Goal: Information Seeking & Learning: Find specific fact

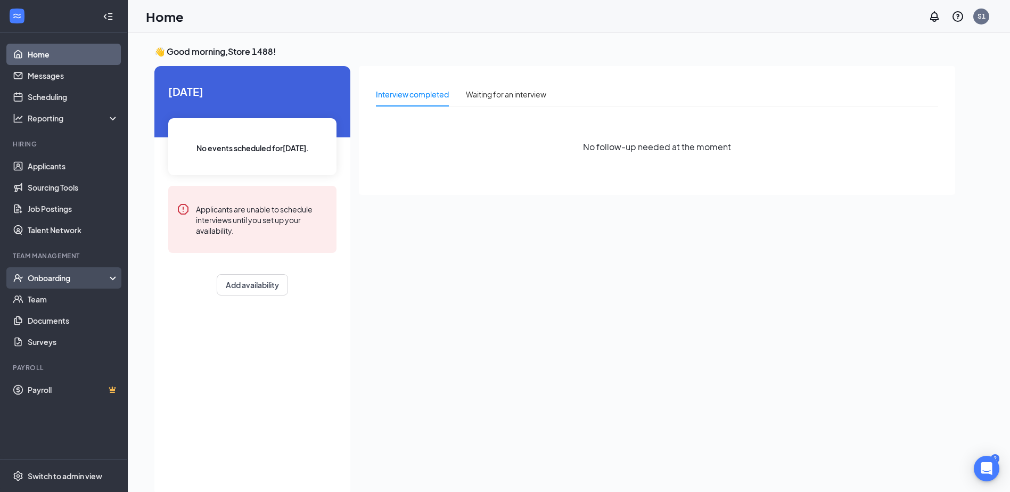
click at [67, 280] on div "Onboarding" at bounding box center [69, 278] width 82 height 11
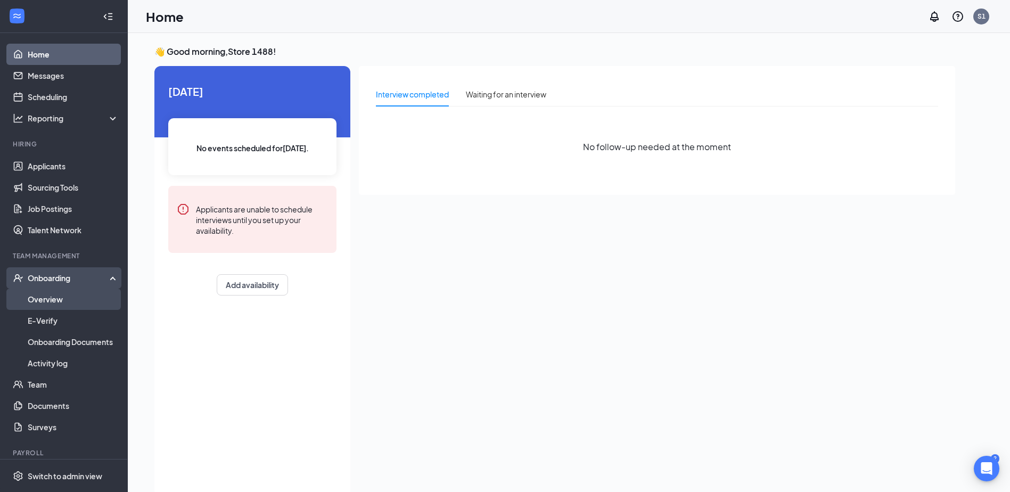
click at [70, 297] on link "Overview" at bounding box center [73, 299] width 91 height 21
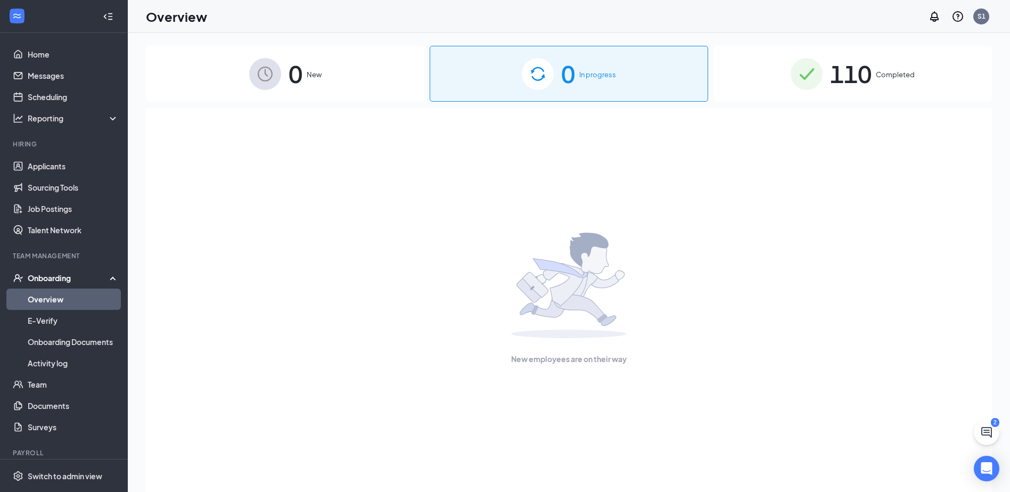
drag, startPoint x: 915, startPoint y: 133, endPoint x: 851, endPoint y: 116, distance: 66.2
click at [851, 116] on div "New employees are on their way" at bounding box center [569, 298] width 823 height 381
click at [710, 101] on div "0 New 0 In progress 110 Completed" at bounding box center [569, 74] width 846 height 56
click at [674, 91] on div "0 In progress" at bounding box center [569, 74] width 279 height 56
click at [920, 100] on div "110 Completed" at bounding box center [853, 74] width 279 height 56
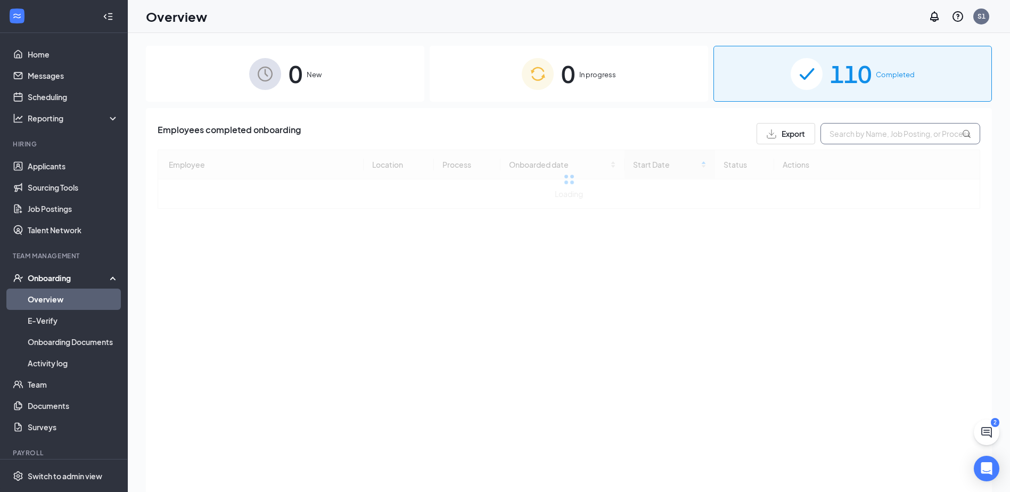
click at [856, 141] on input "text" at bounding box center [901, 133] width 160 height 21
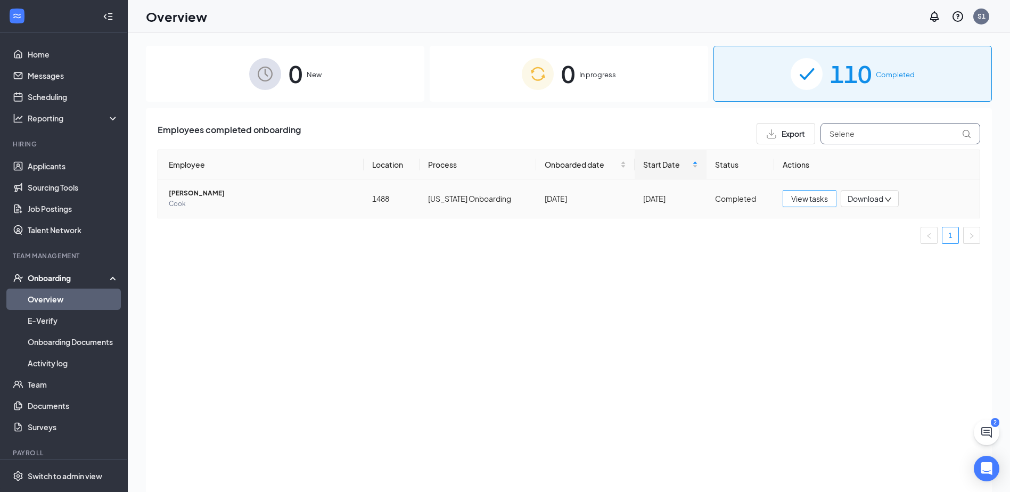
type input "Selene"
click at [792, 195] on span "View tasks" at bounding box center [810, 199] width 37 height 12
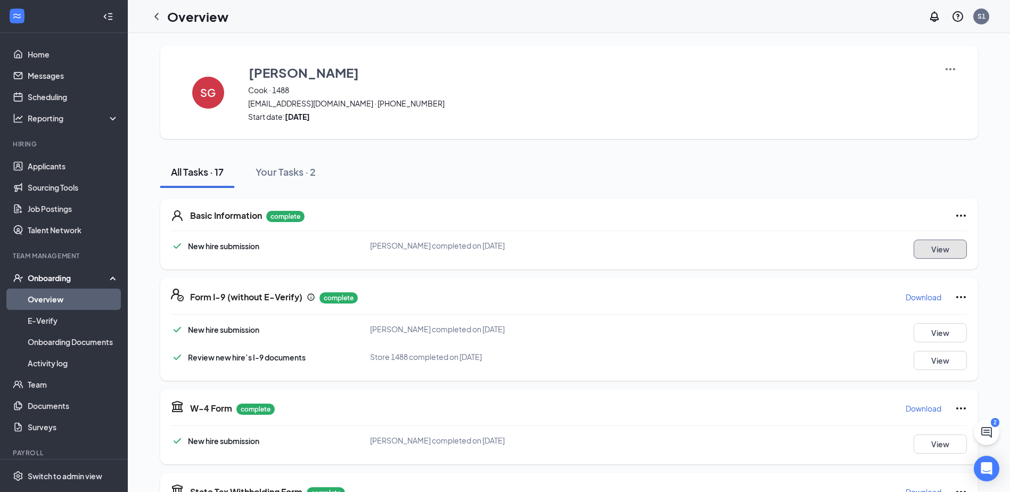
click at [917, 254] on button "View" at bounding box center [940, 249] width 53 height 19
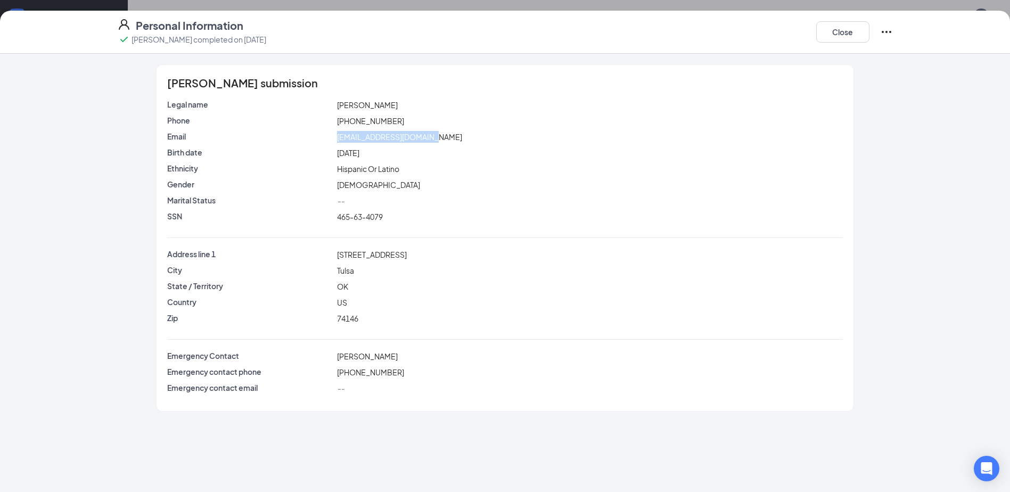
drag, startPoint x: 337, startPoint y: 136, endPoint x: 441, endPoint y: 145, distance: 104.8
click at [441, 145] on div "Email [EMAIL_ADDRESS][DOMAIN_NAME]" at bounding box center [504, 139] width 675 height 16
drag, startPoint x: 441, startPoint y: 145, endPoint x: 437, endPoint y: 141, distance: 5.7
copy span "[EMAIL_ADDRESS][DOMAIN_NAME]"
